Goal: Book appointment/travel/reservation

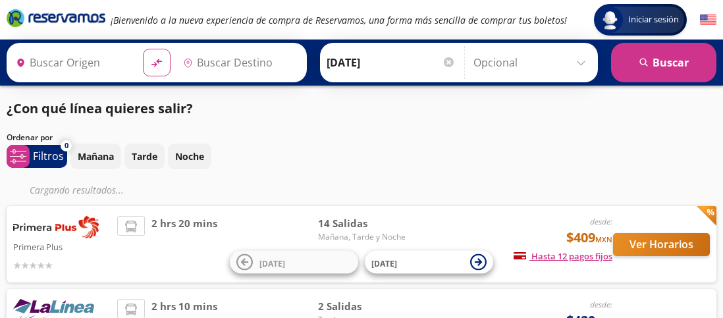
type input "[GEOGRAPHIC_DATA], [GEOGRAPHIC_DATA]"
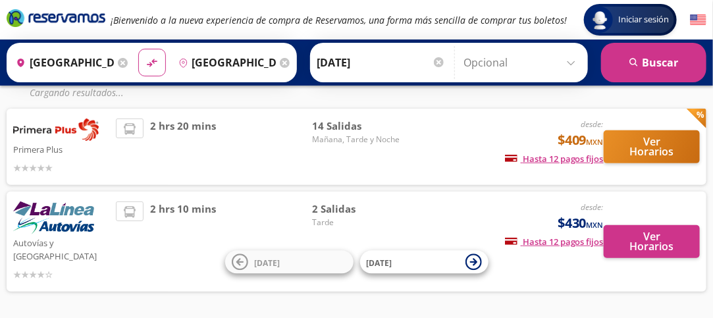
scroll to position [98, 0]
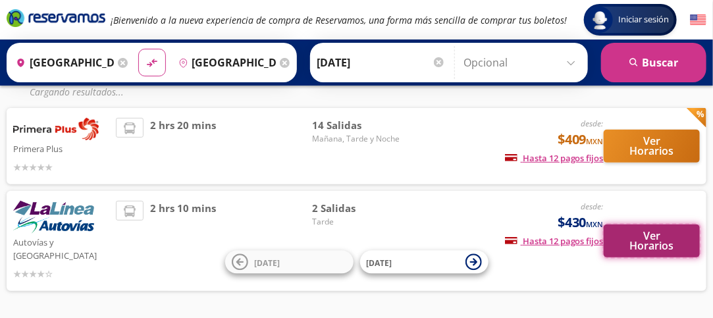
click at [646, 234] on button "Ver Horarios" at bounding box center [652, 240] width 96 height 33
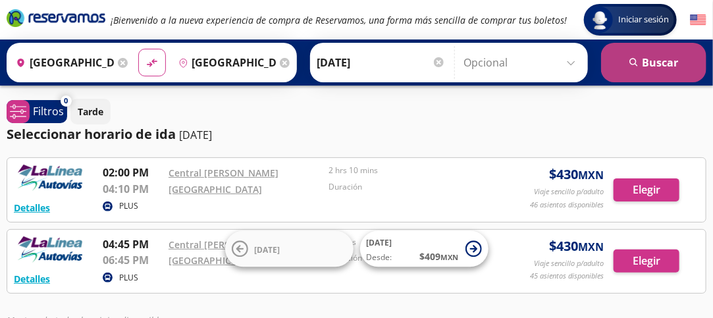
click at [641, 61] on button "search [GEOGRAPHIC_DATA]" at bounding box center [653, 62] width 105 height 39
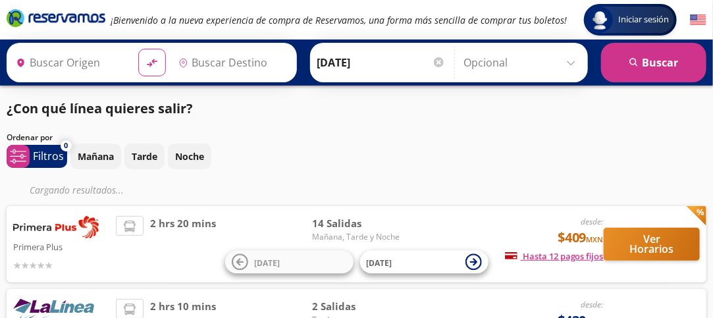
type input "[GEOGRAPHIC_DATA], [GEOGRAPHIC_DATA]"
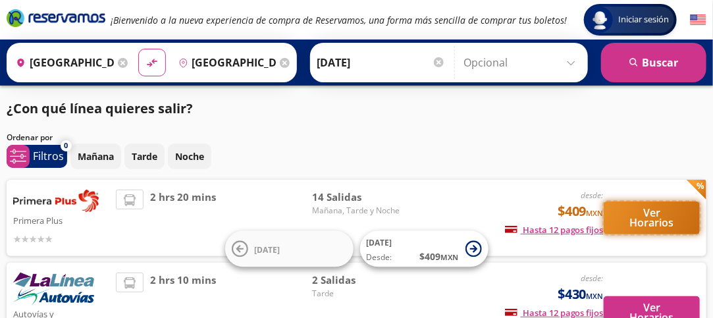
click at [648, 211] on button "Ver Horarios" at bounding box center [652, 217] width 96 height 33
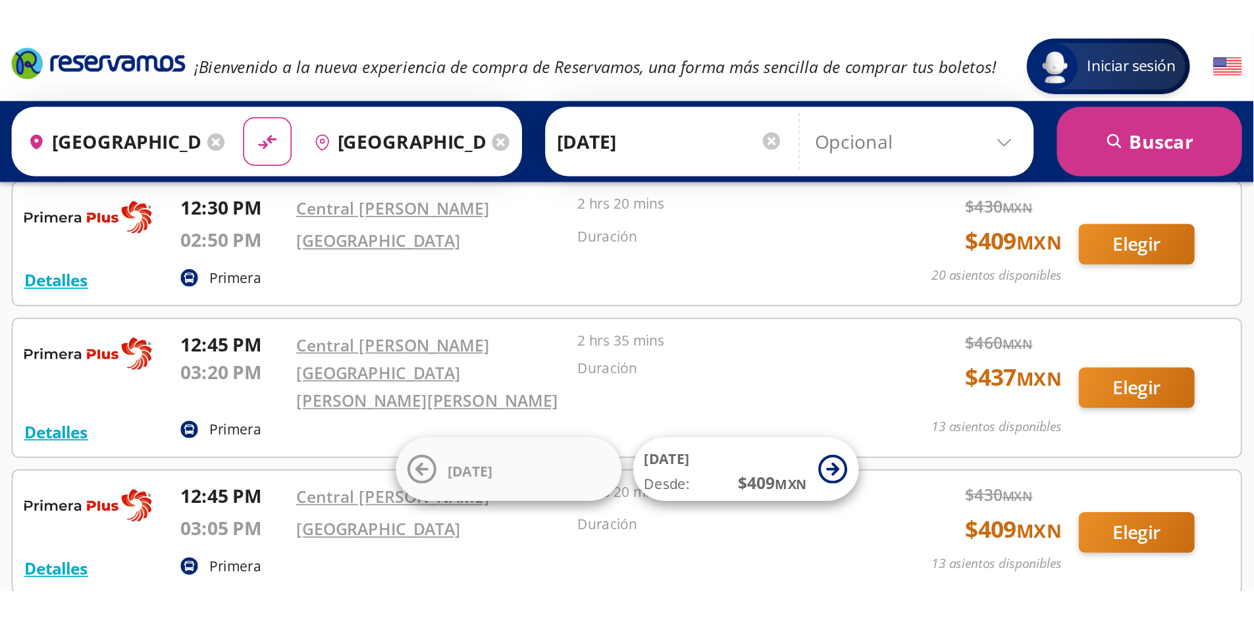
scroll to position [74, 0]
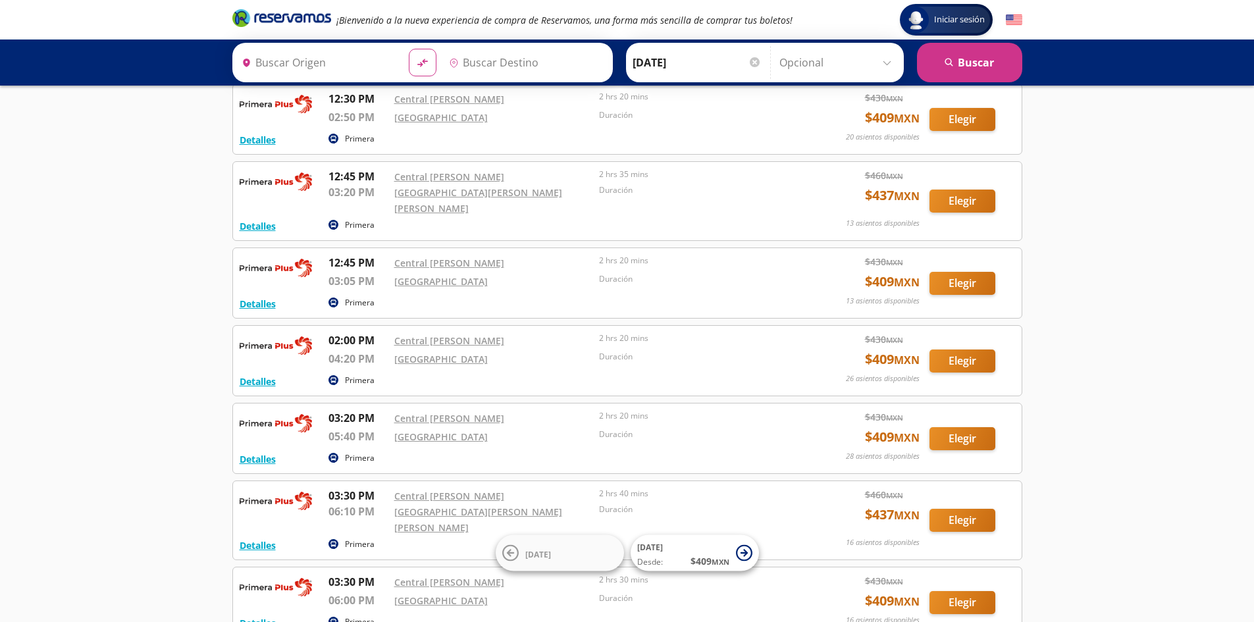
type input "[GEOGRAPHIC_DATA], [GEOGRAPHIC_DATA]"
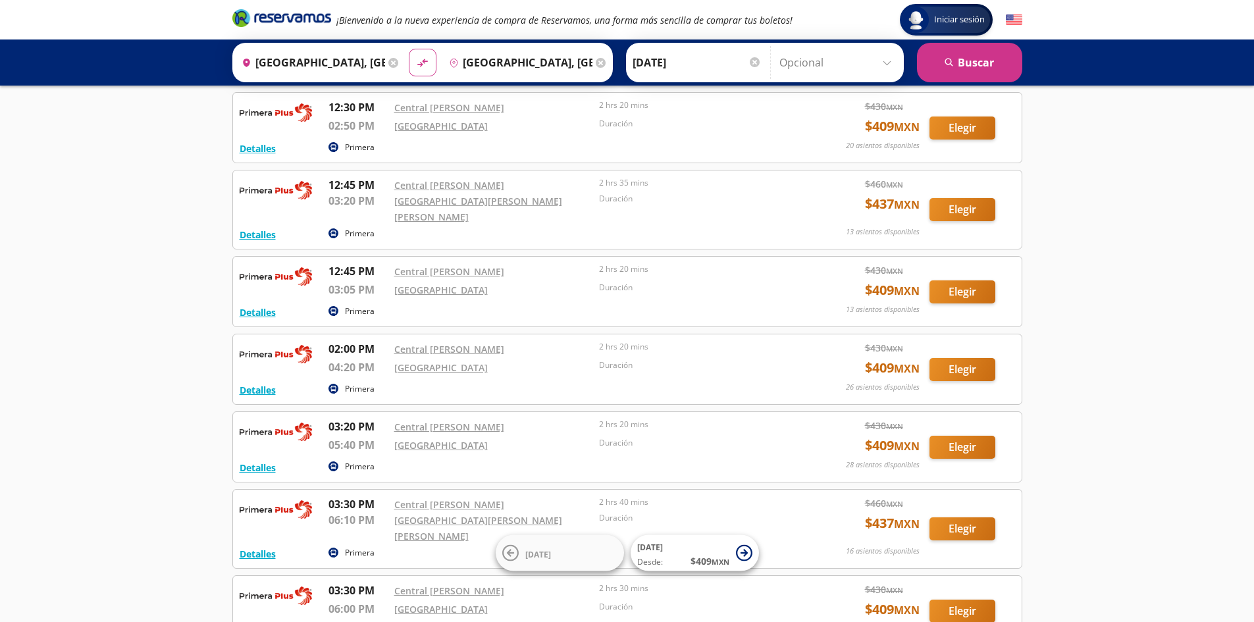
scroll to position [65, 0]
